Goal: Navigation & Orientation: Find specific page/section

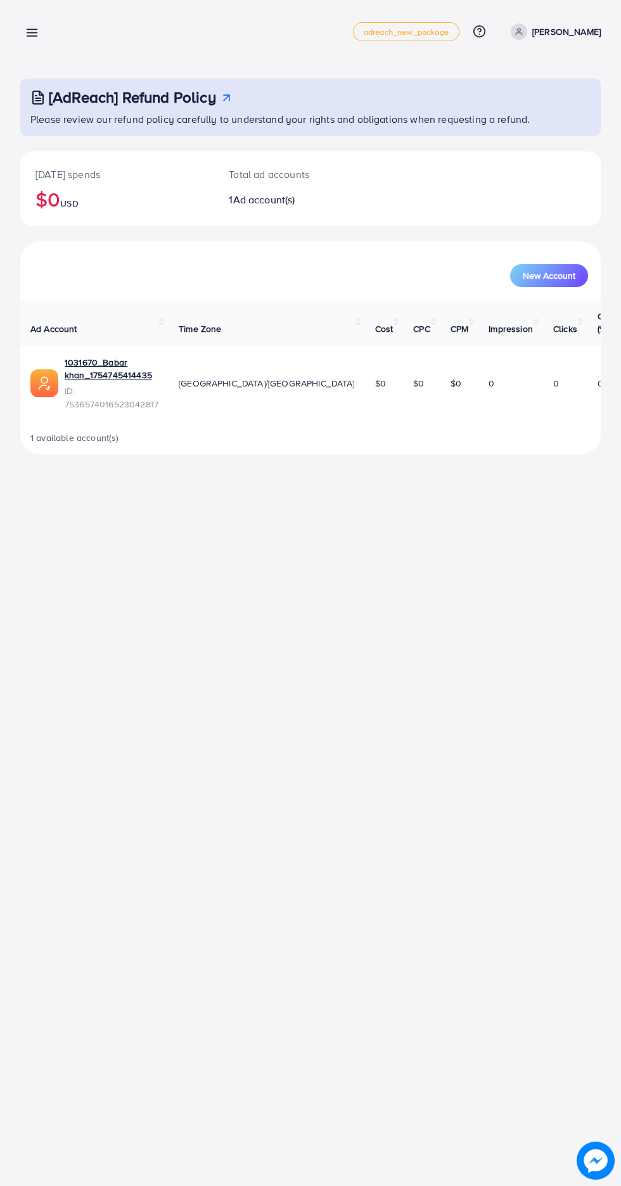
click at [483, 665] on div "Overview adreach_new_package Help Center Contact Support Plans and Pricing Term…" at bounding box center [310, 593] width 621 height 1186
click at [375, 322] on span "Cost" at bounding box center [384, 328] width 18 height 13
click at [280, 330] on th "Time Zone" at bounding box center [267, 323] width 196 height 46
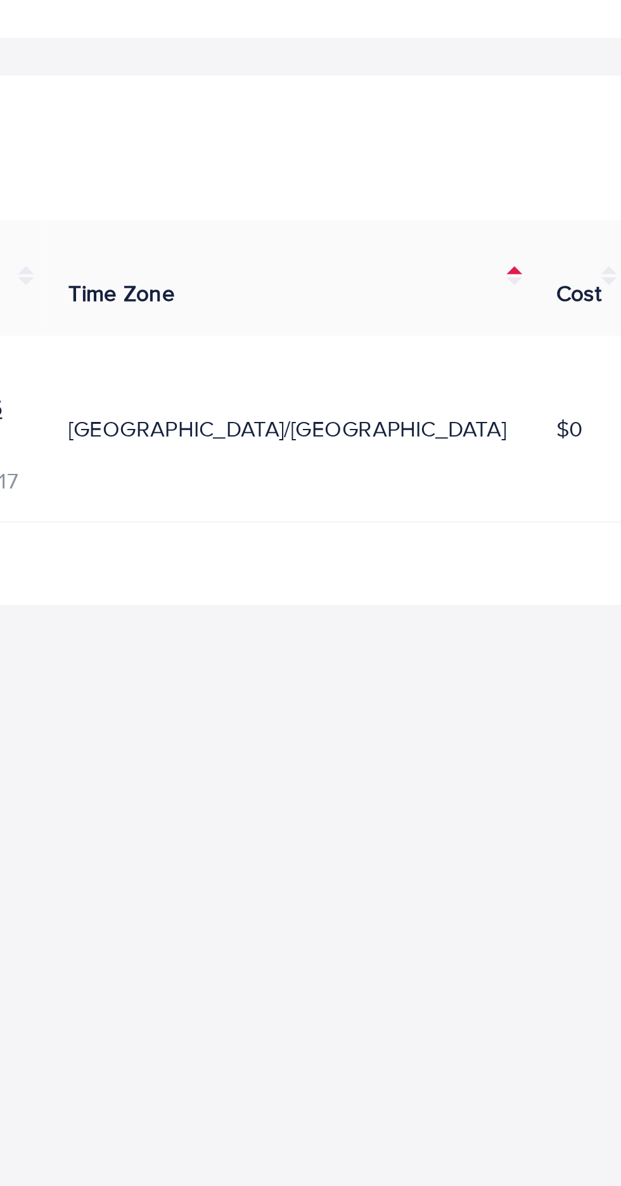
click at [274, 377] on span "[GEOGRAPHIC_DATA]/[GEOGRAPHIC_DATA]" at bounding box center [267, 383] width 176 height 13
click at [276, 371] on td "[GEOGRAPHIC_DATA]/[GEOGRAPHIC_DATA]" at bounding box center [267, 383] width 196 height 75
click at [288, 365] on td "[GEOGRAPHIC_DATA]/[GEOGRAPHIC_DATA]" at bounding box center [267, 383] width 196 height 75
click at [279, 377] on span "[GEOGRAPHIC_DATA]/[GEOGRAPHIC_DATA]" at bounding box center [267, 383] width 176 height 13
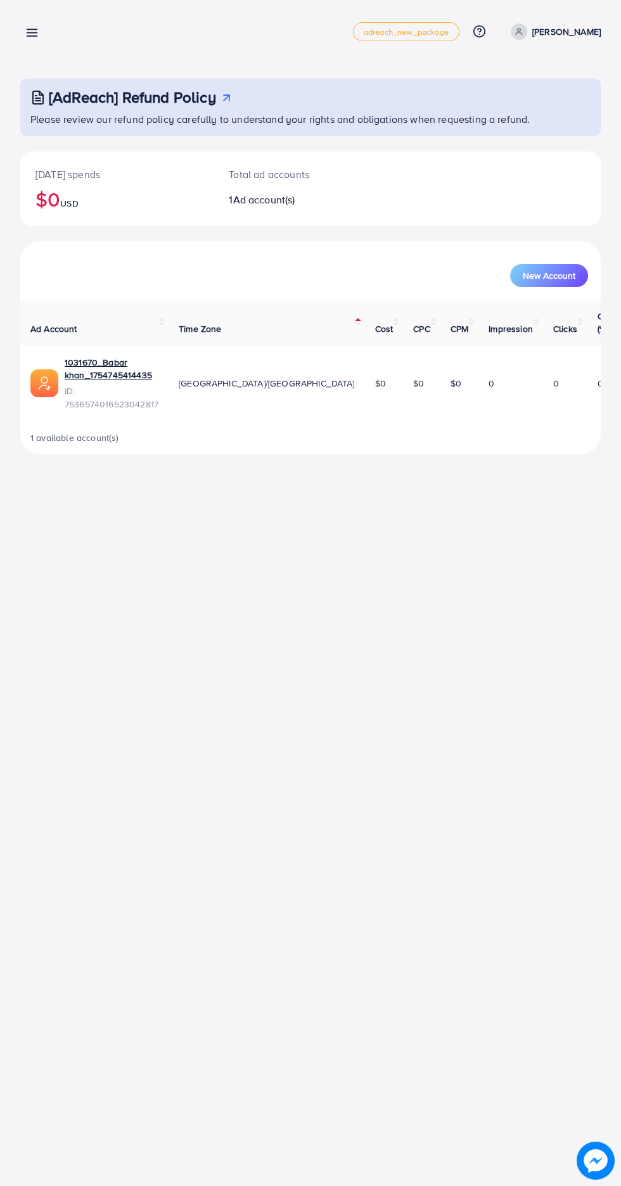
click at [486, 31] on icon at bounding box center [479, 31] width 13 height 13
click at [593, 31] on p "[PERSON_NAME]" at bounding box center [566, 31] width 68 height 15
click at [569, 29] on p "[PERSON_NAME]" at bounding box center [566, 31] width 68 height 15
click at [566, 31] on p "[PERSON_NAME]" at bounding box center [566, 31] width 68 height 15
click at [517, 76] on span "Profile" at bounding box center [521, 75] width 29 height 15
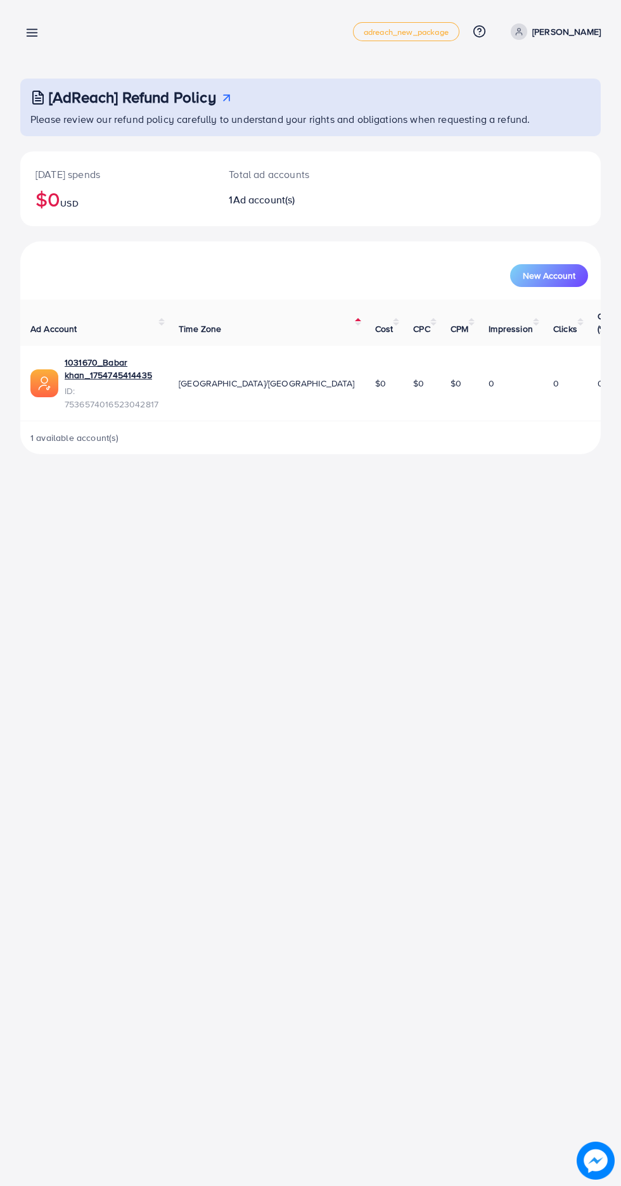
select select "********"
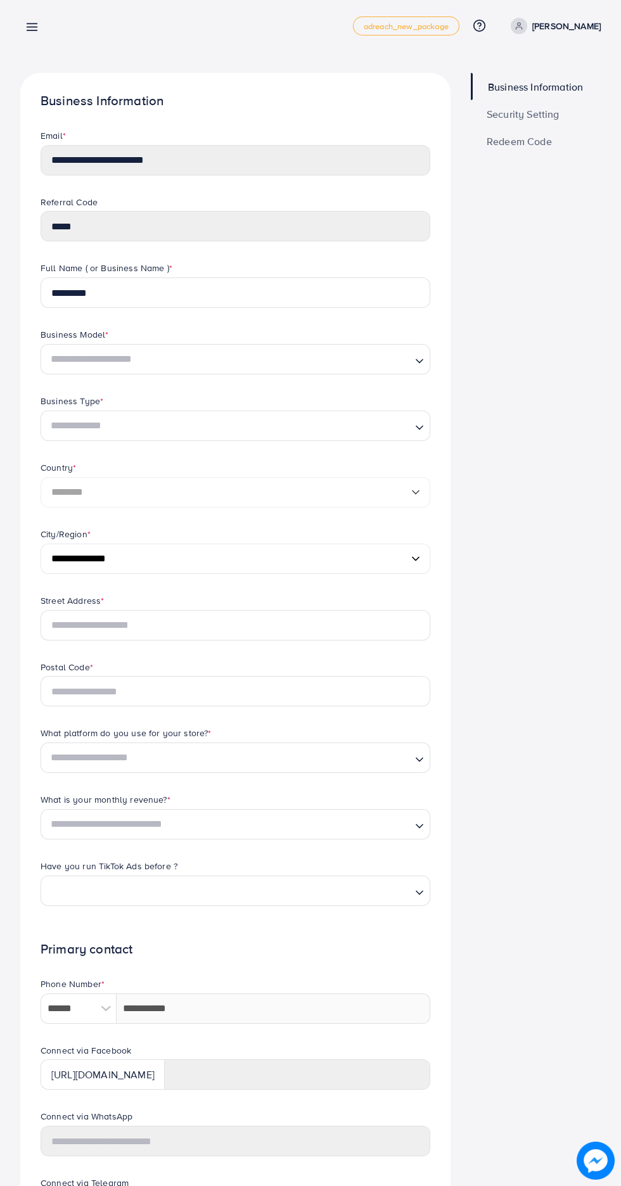
scroll to position [4, 0]
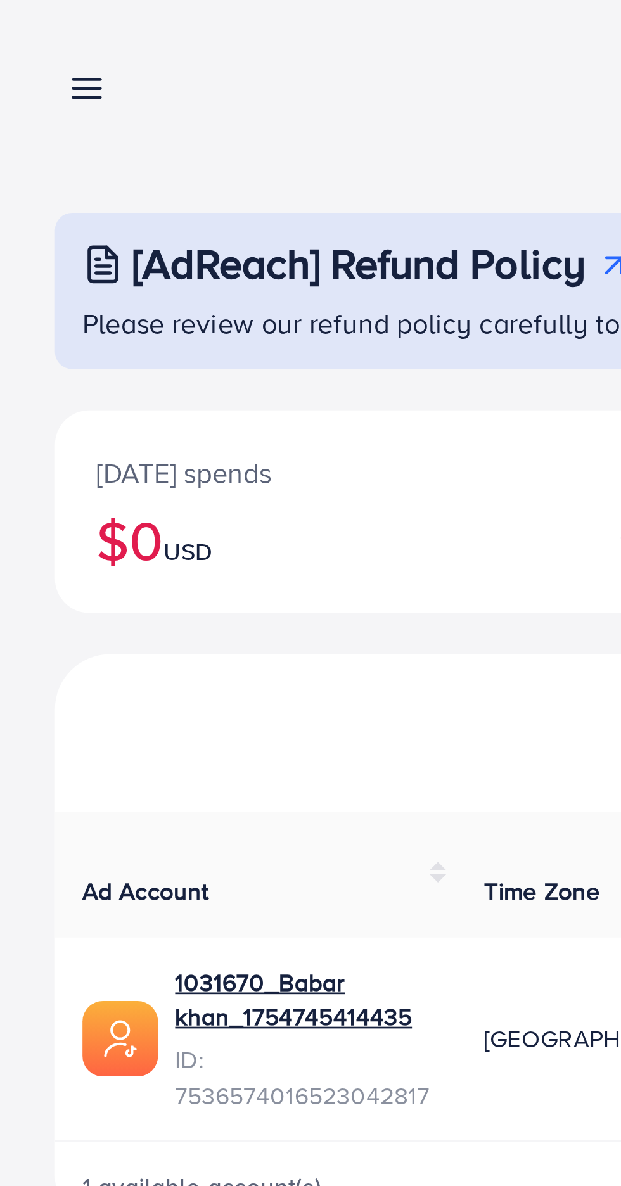
click at [32, 33] on line at bounding box center [32, 33] width 10 height 0
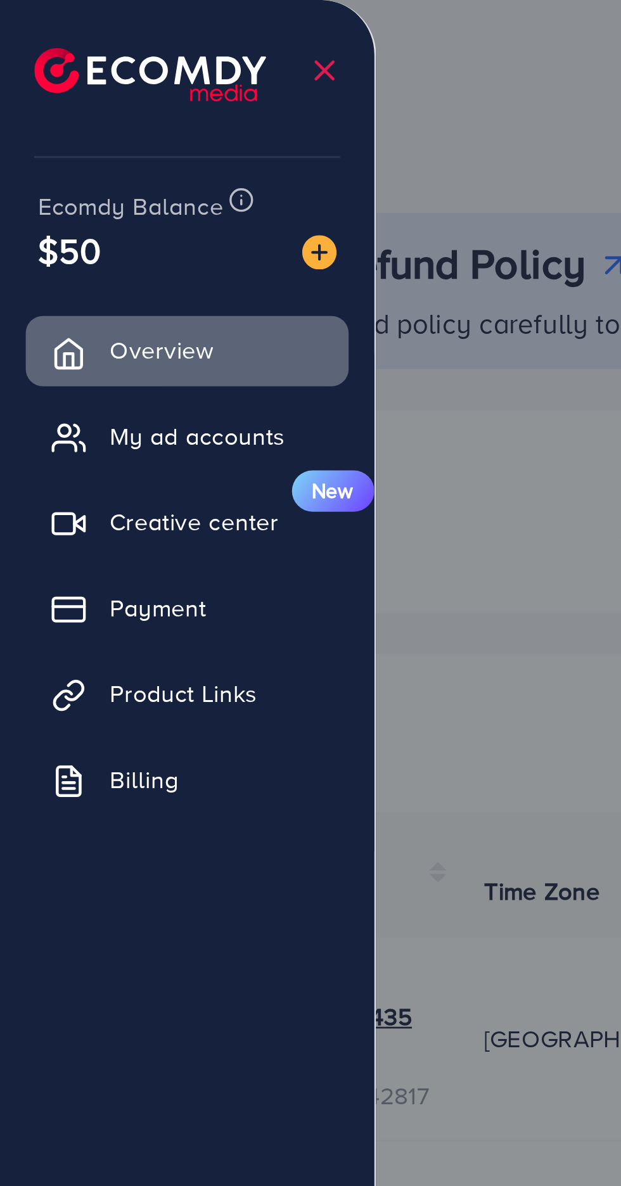
click at [61, 256] on span "Product Links" at bounding box center [68, 256] width 54 height 13
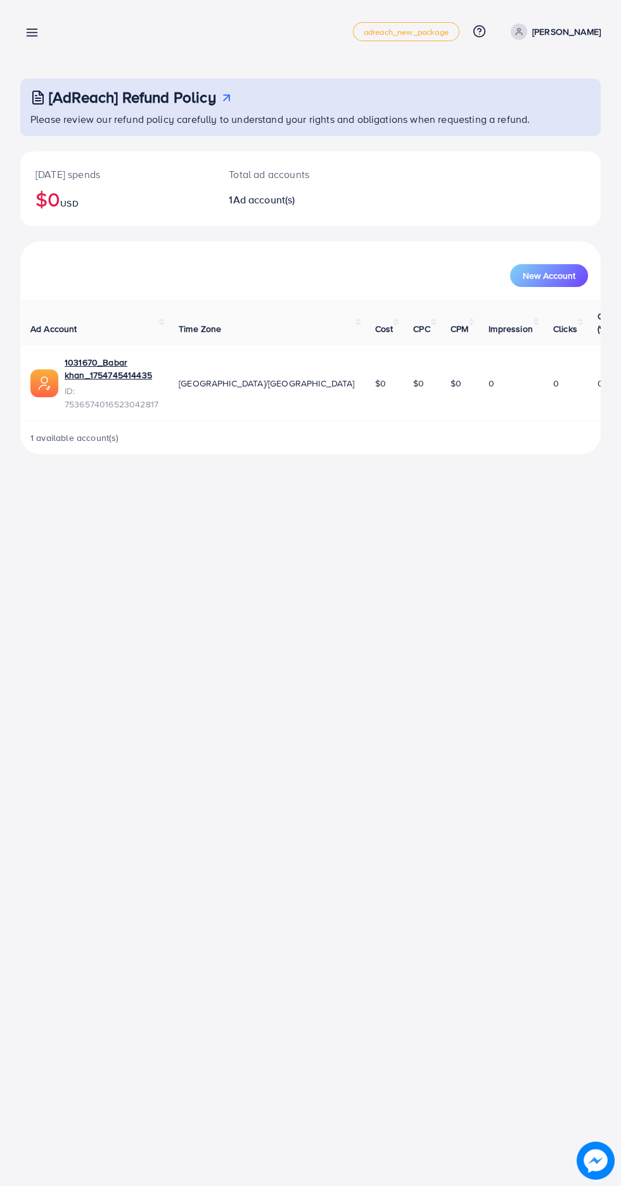
click at [610, 1178] on img at bounding box center [595, 1161] width 38 height 38
